Goal: Find specific page/section: Find specific page/section

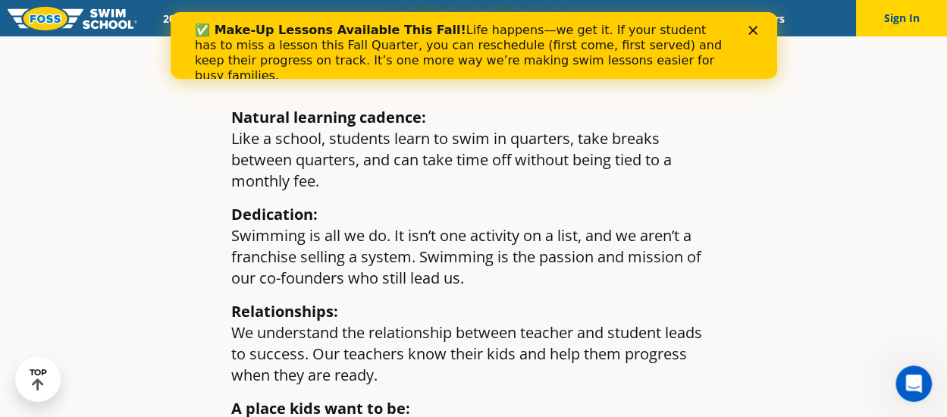
scroll to position [1972, 0]
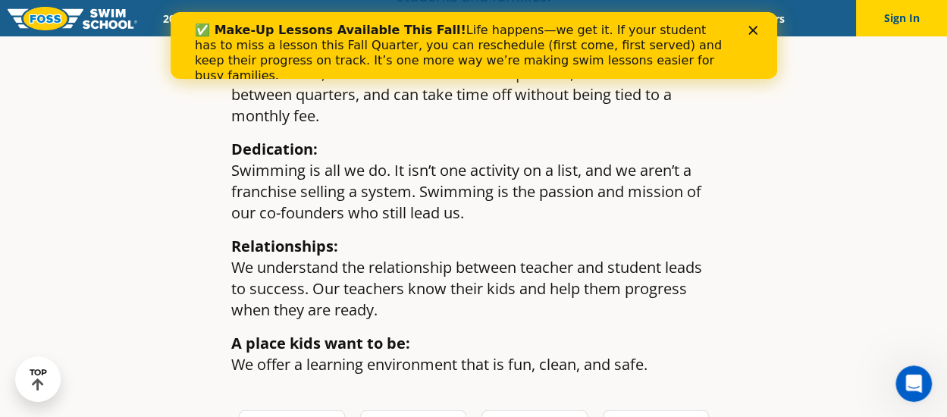
click at [758, 33] on div "Close" at bounding box center [755, 30] width 15 height 9
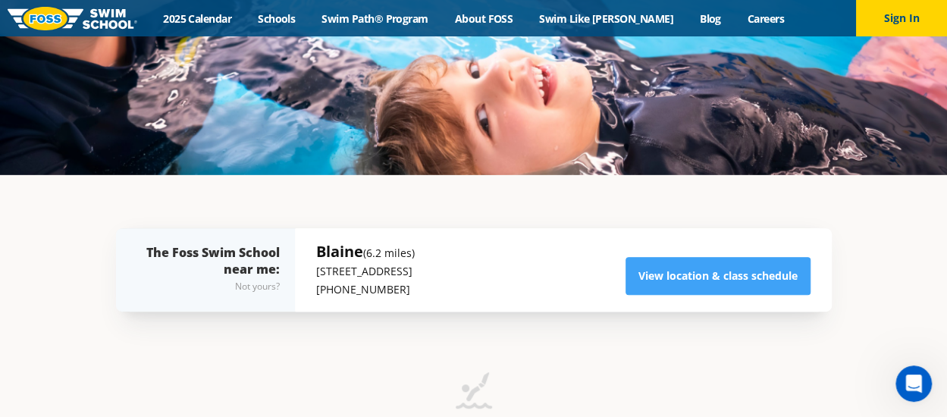
scroll to position [379, 0]
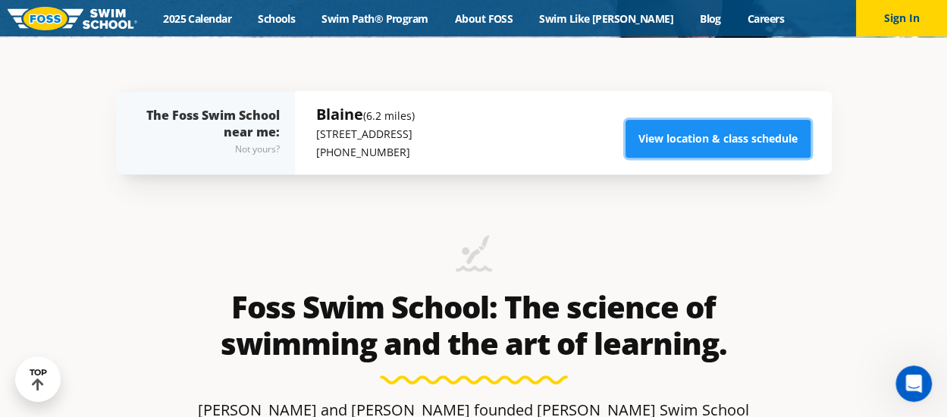
click at [684, 138] on link "View location & class schedule" at bounding box center [718, 139] width 185 height 38
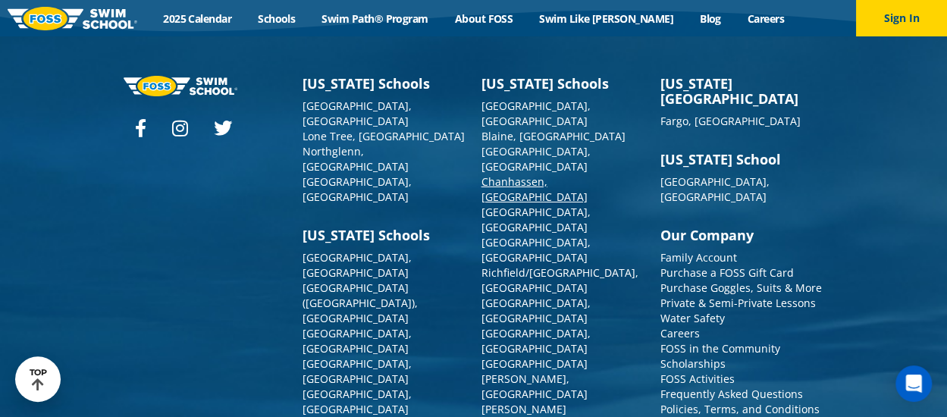
scroll to position [5417, 0]
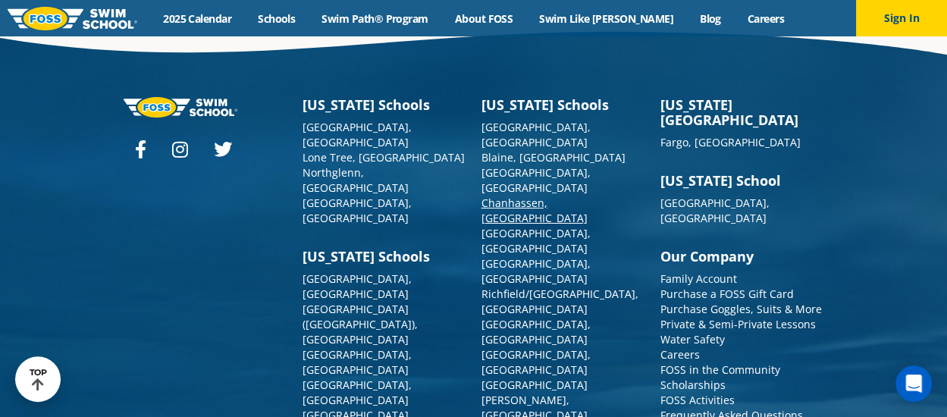
click at [541, 196] on link "Chanhassen, [GEOGRAPHIC_DATA]" at bounding box center [535, 211] width 106 height 30
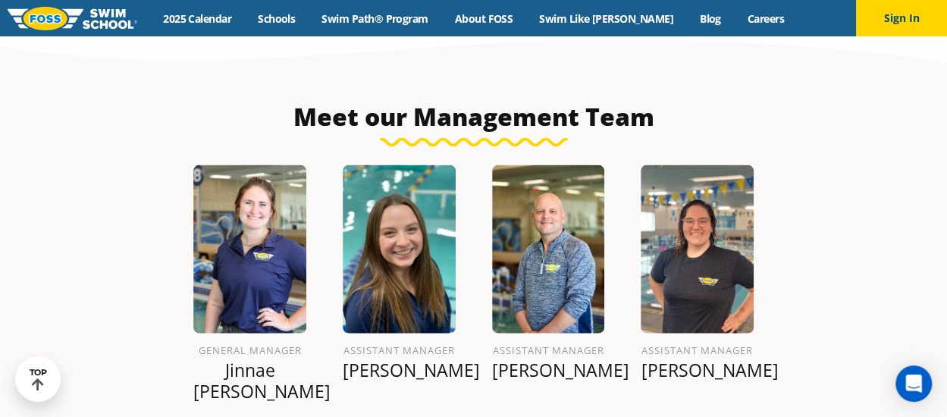
scroll to position [1592, 0]
